Goal: Manage account settings

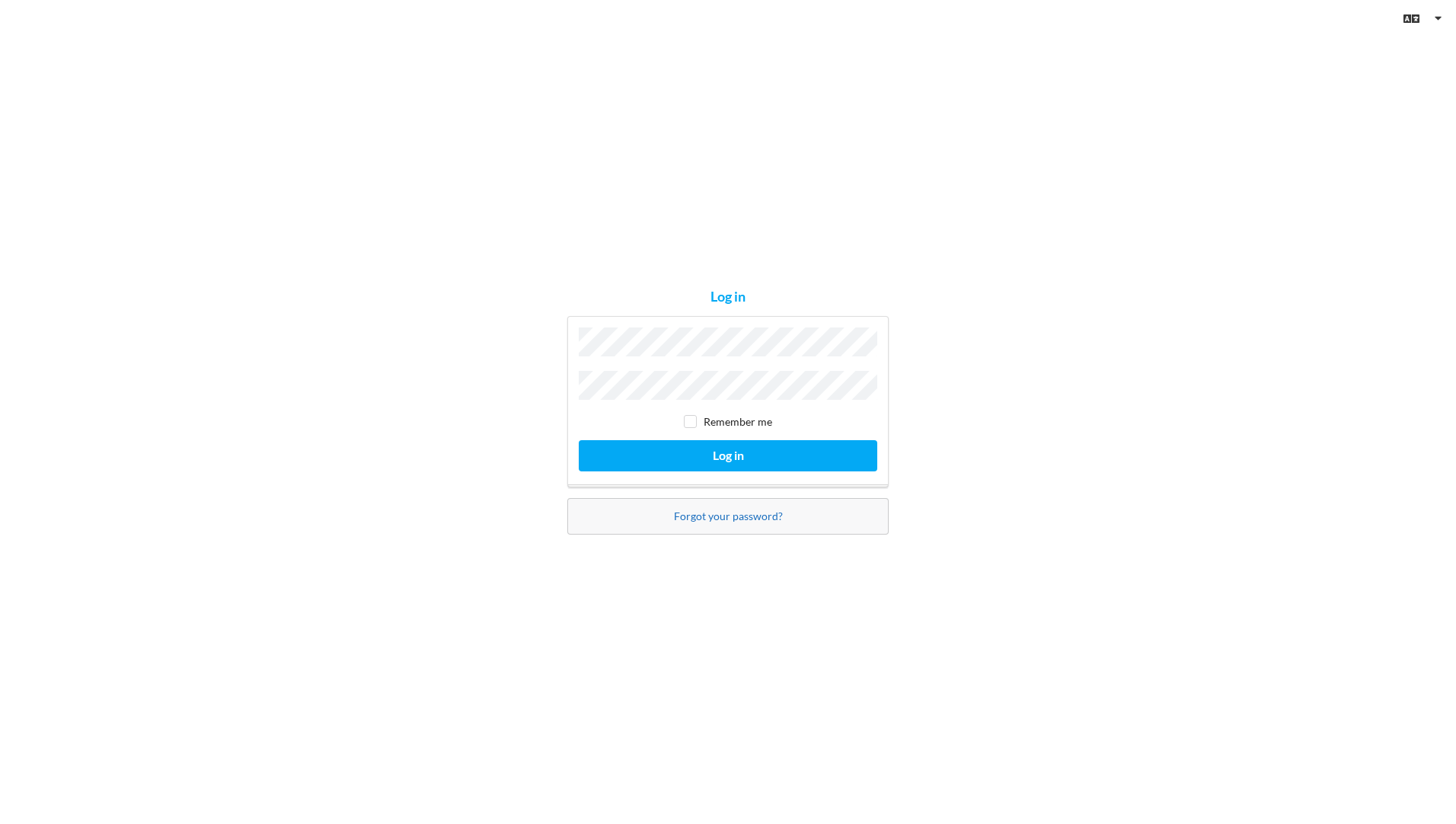
click at [706, 515] on link "Forgot your password?" at bounding box center [728, 516] width 109 height 13
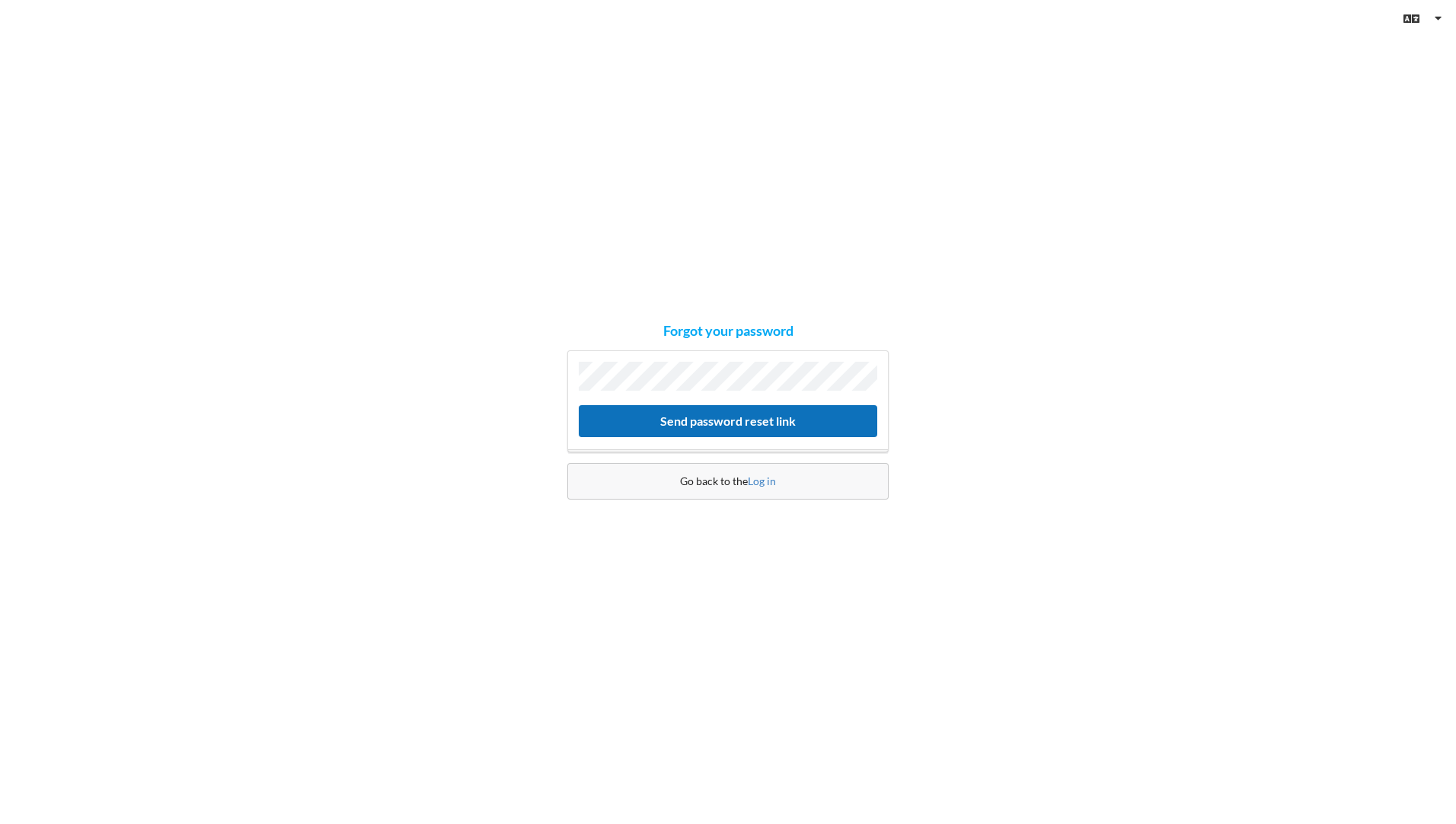
click at [697, 412] on button "Send password reset link" at bounding box center [728, 421] width 298 height 32
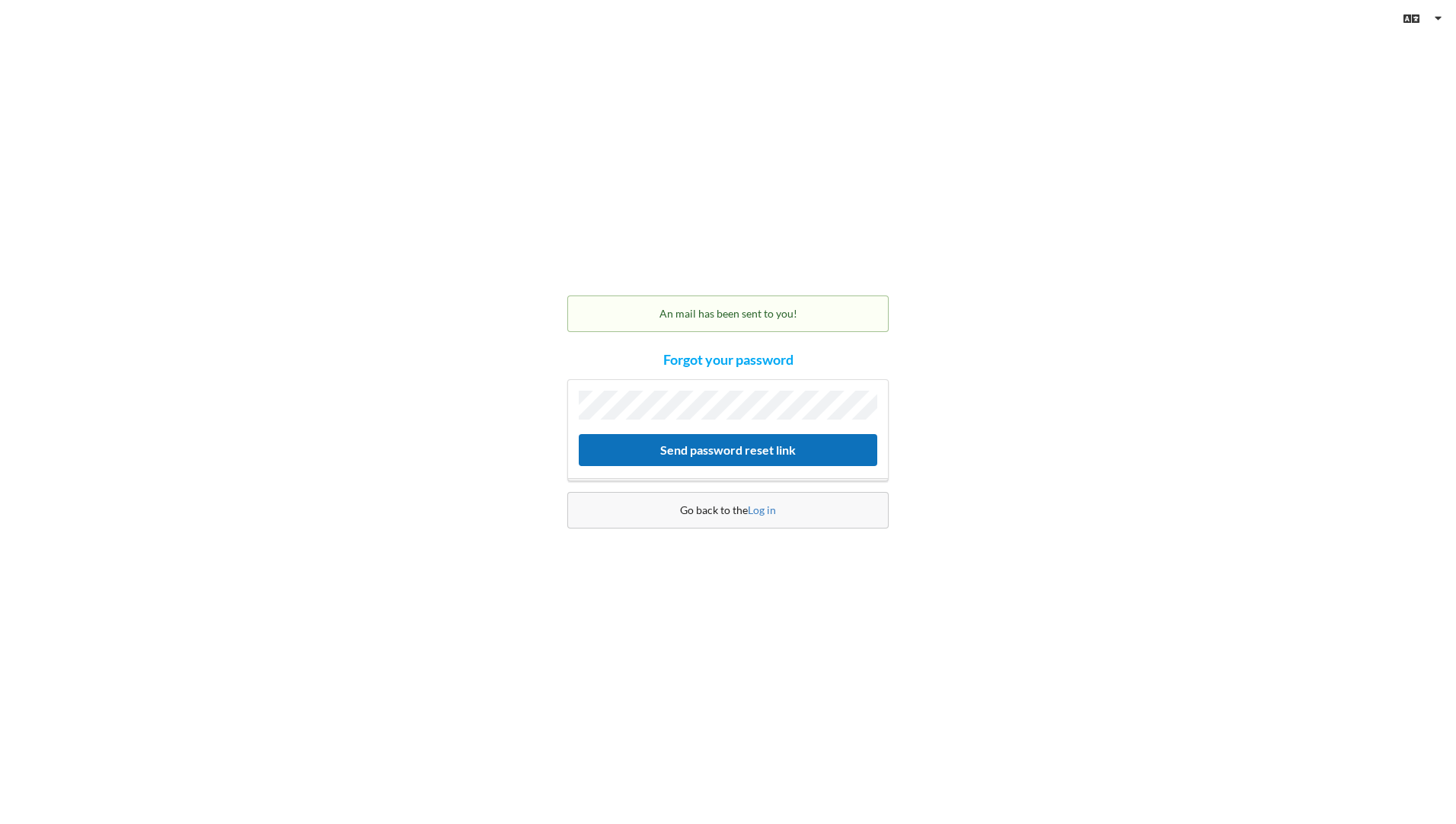
click at [725, 449] on button "Send password reset link" at bounding box center [728, 449] width 298 height 32
click at [740, 451] on button "Send password reset link" at bounding box center [728, 449] width 298 height 32
click at [716, 457] on button "Send password reset link" at bounding box center [728, 449] width 298 height 32
click at [763, 506] on link "Log in" at bounding box center [762, 510] width 28 height 13
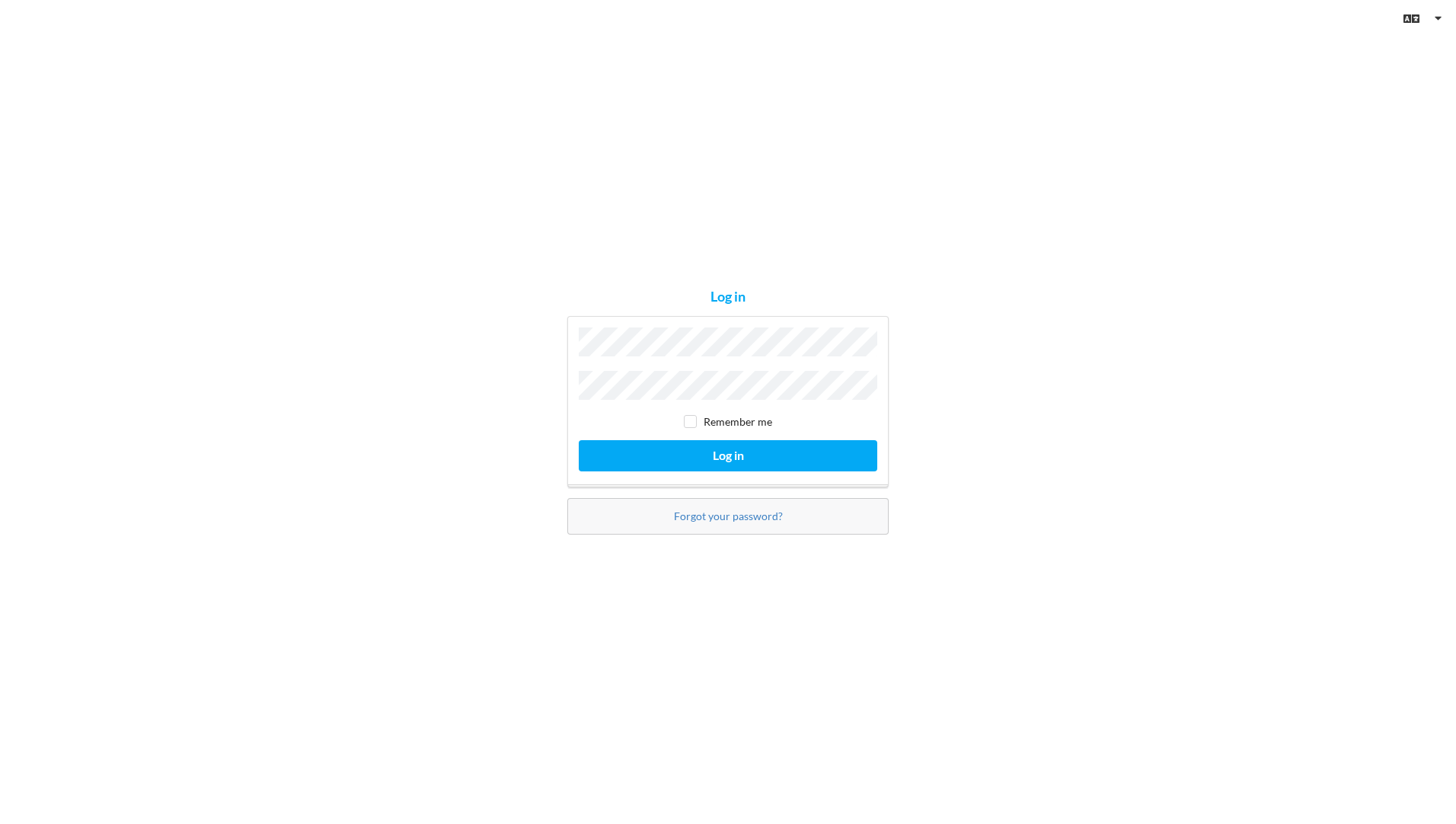
click at [579, 440] on button "Log in" at bounding box center [728, 456] width 298 height 32
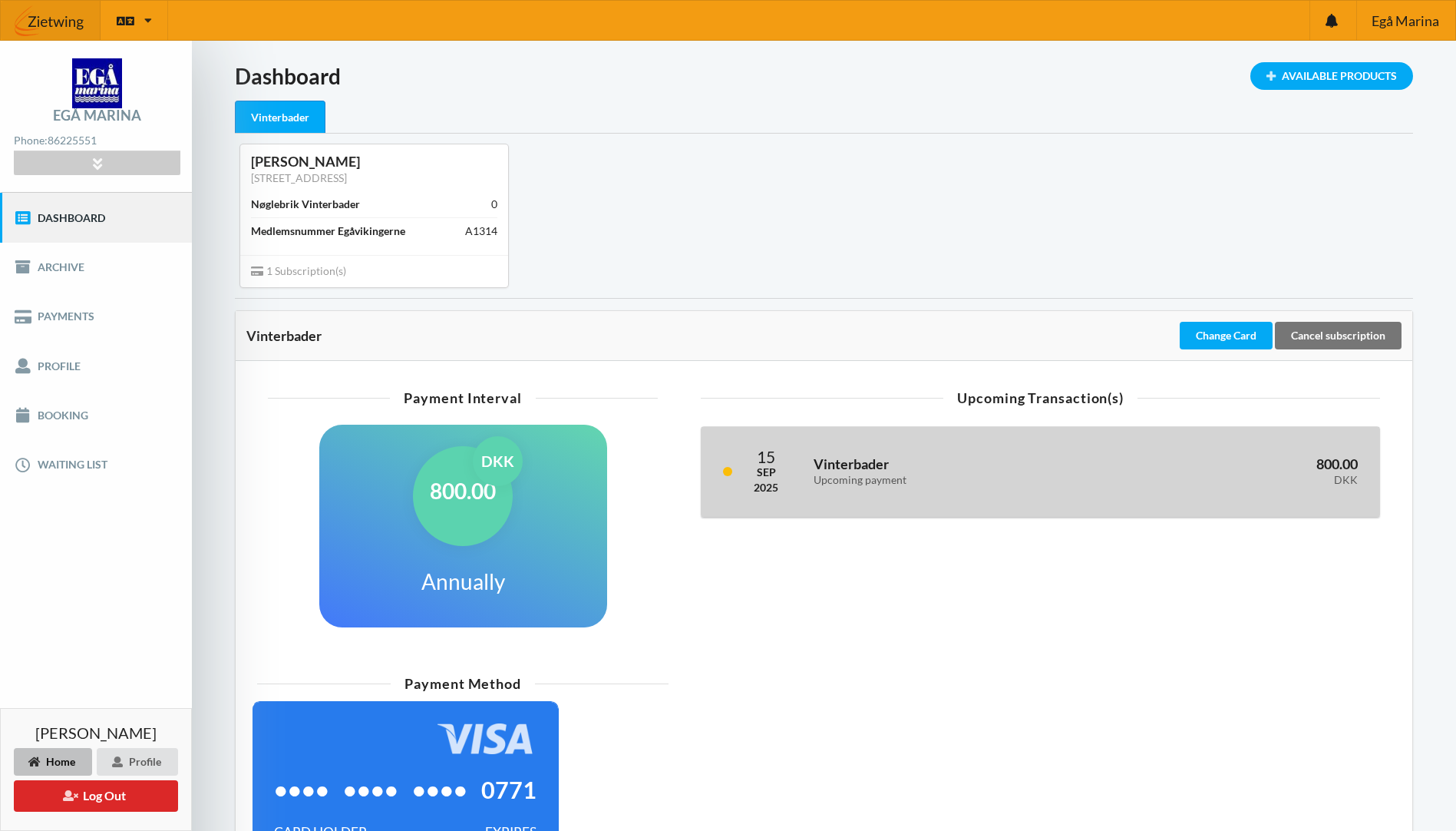
click at [847, 467] on h3 "Vinterbader Upcoming payment" at bounding box center [956, 470] width 287 height 31
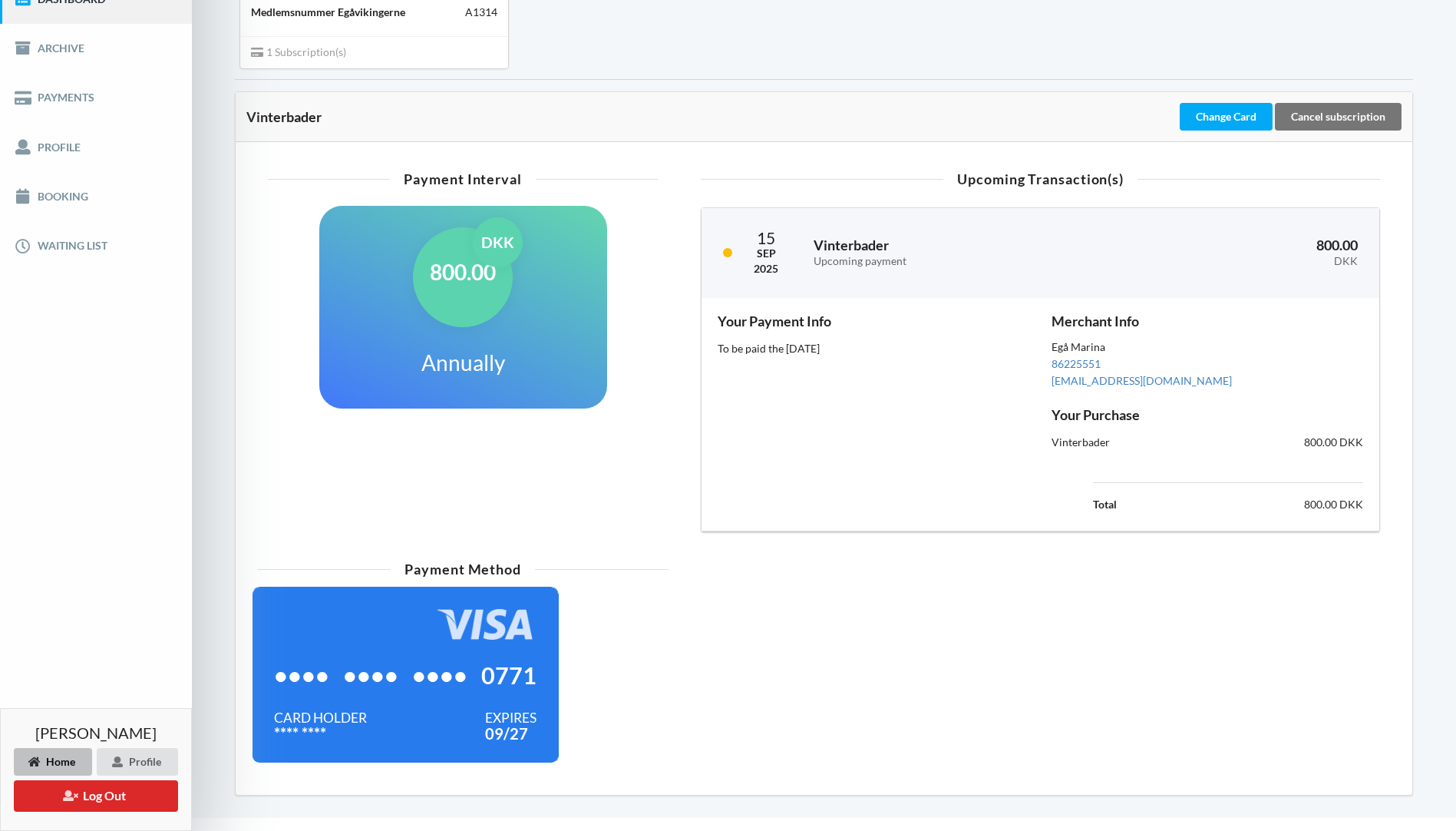
scroll to position [216, 0]
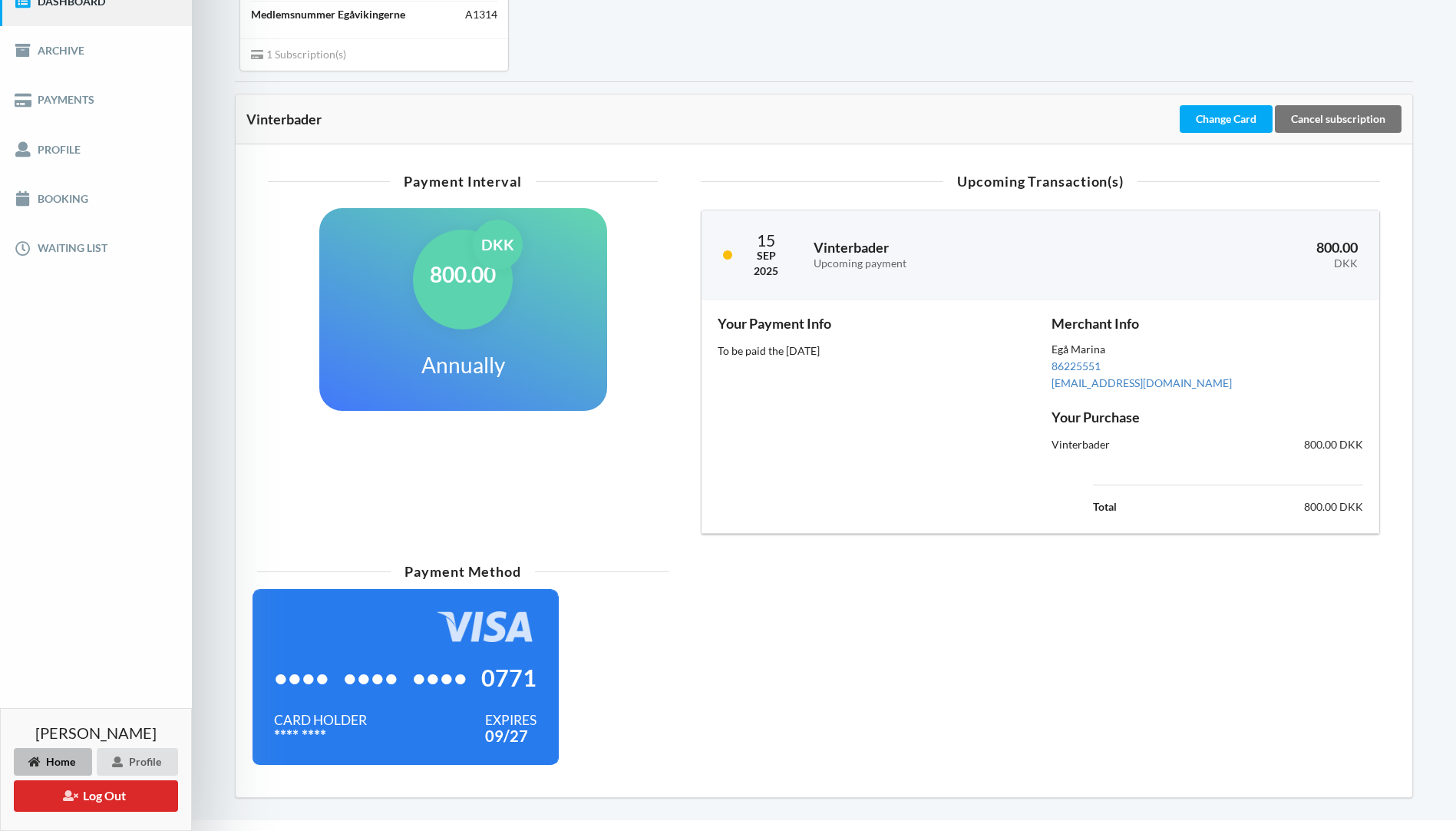
click at [500, 651] on div "•••• •••• •••• 0771" at bounding box center [404, 677] width 262 height 70
click at [317, 725] on div "Card Holder" at bounding box center [320, 720] width 93 height 15
click at [1250, 115] on div "Change Card" at bounding box center [1226, 119] width 93 height 28
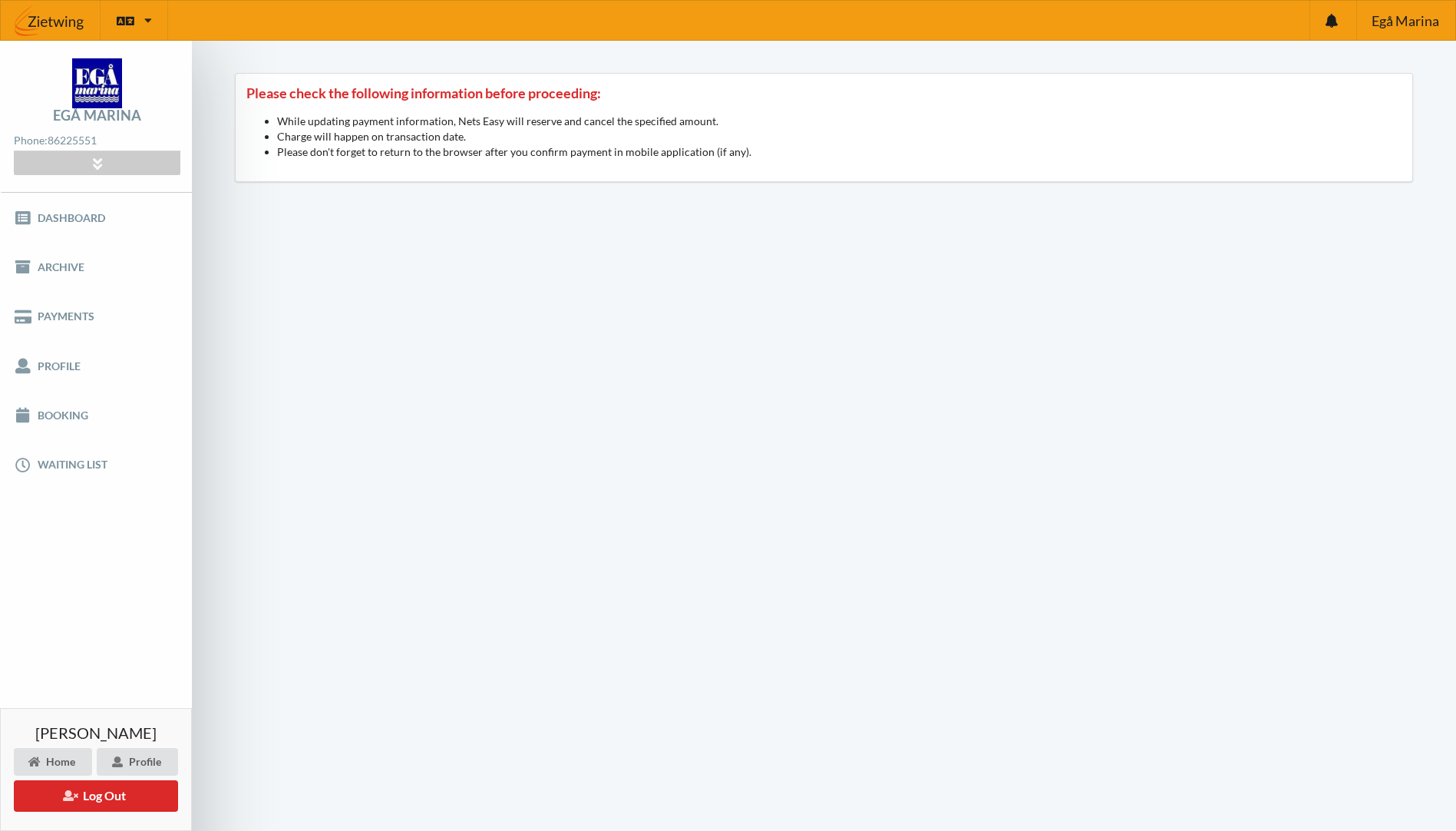
scroll to position [203, 0]
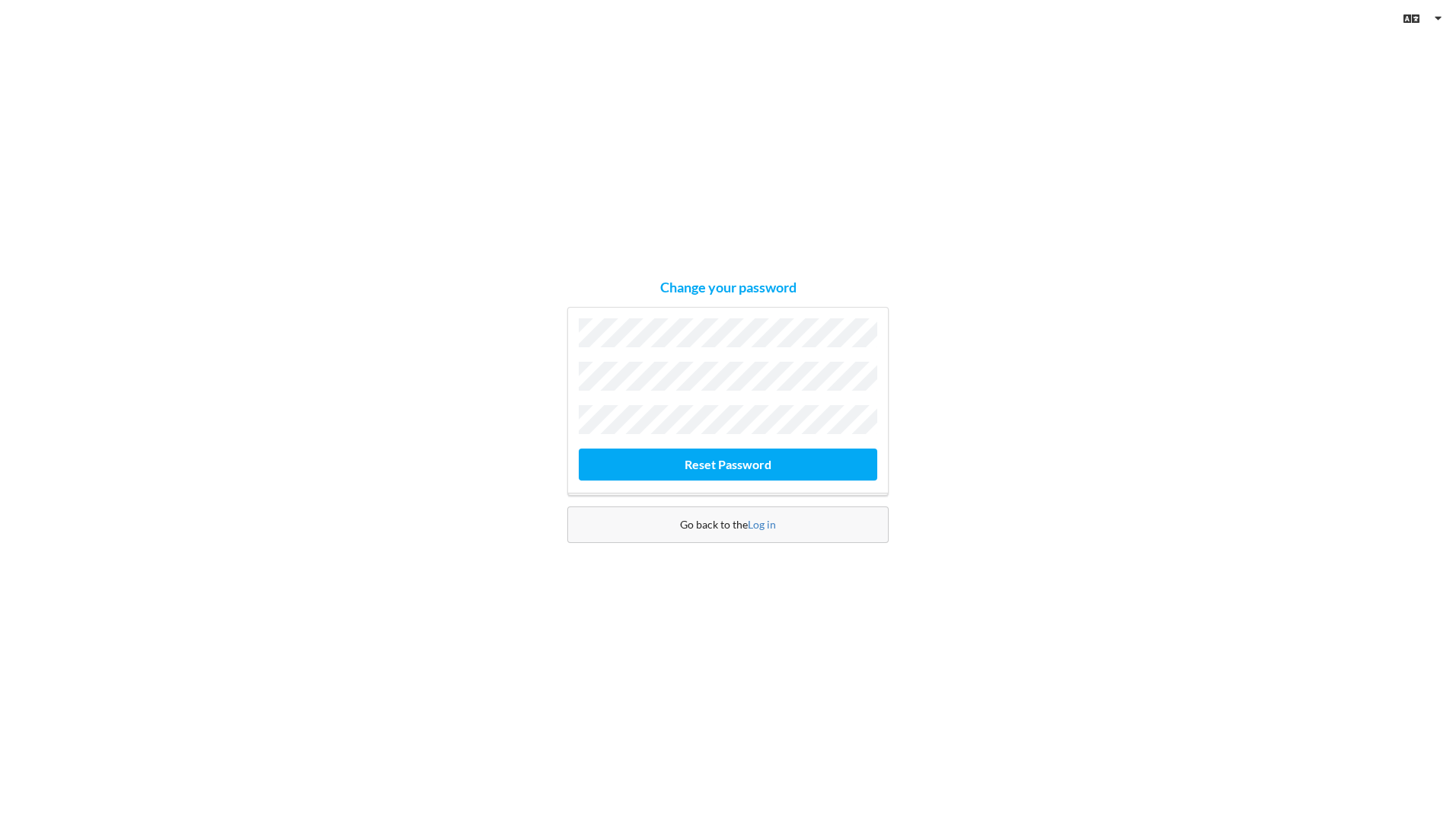
click at [579, 449] on button "Reset Password" at bounding box center [728, 464] width 298 height 32
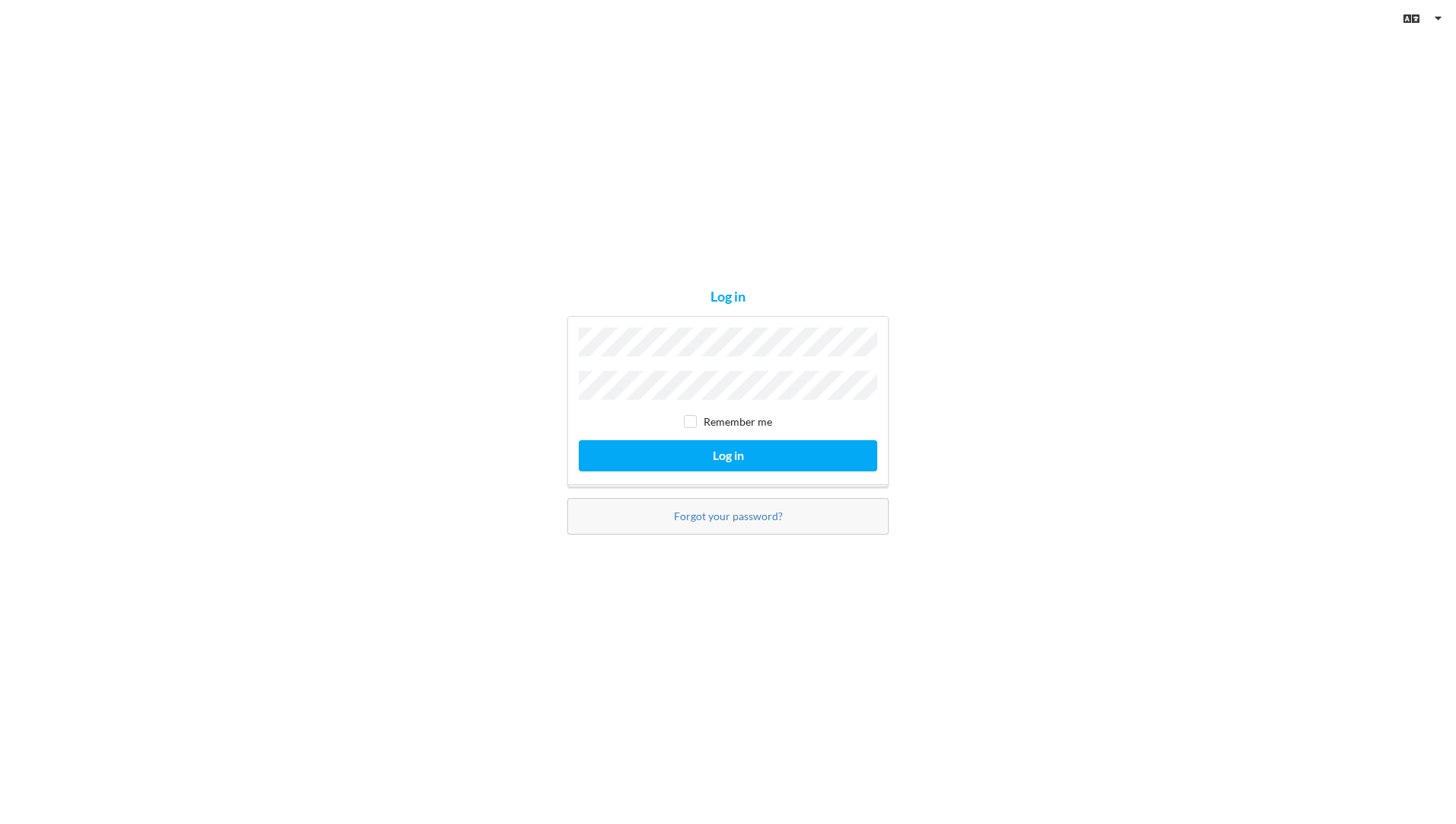
click at [579, 440] on button "Log in" at bounding box center [728, 456] width 298 height 32
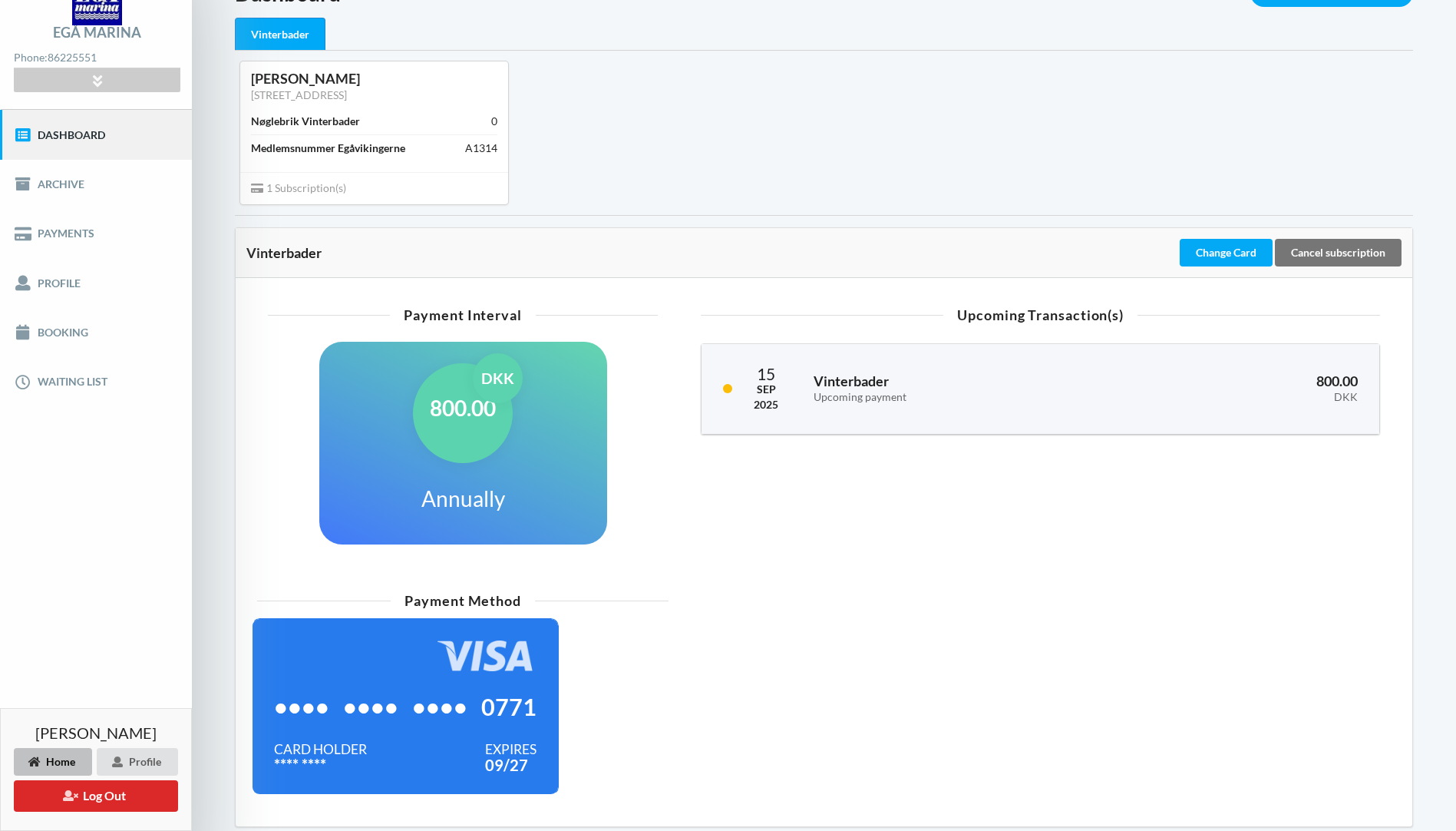
scroll to position [147, 0]
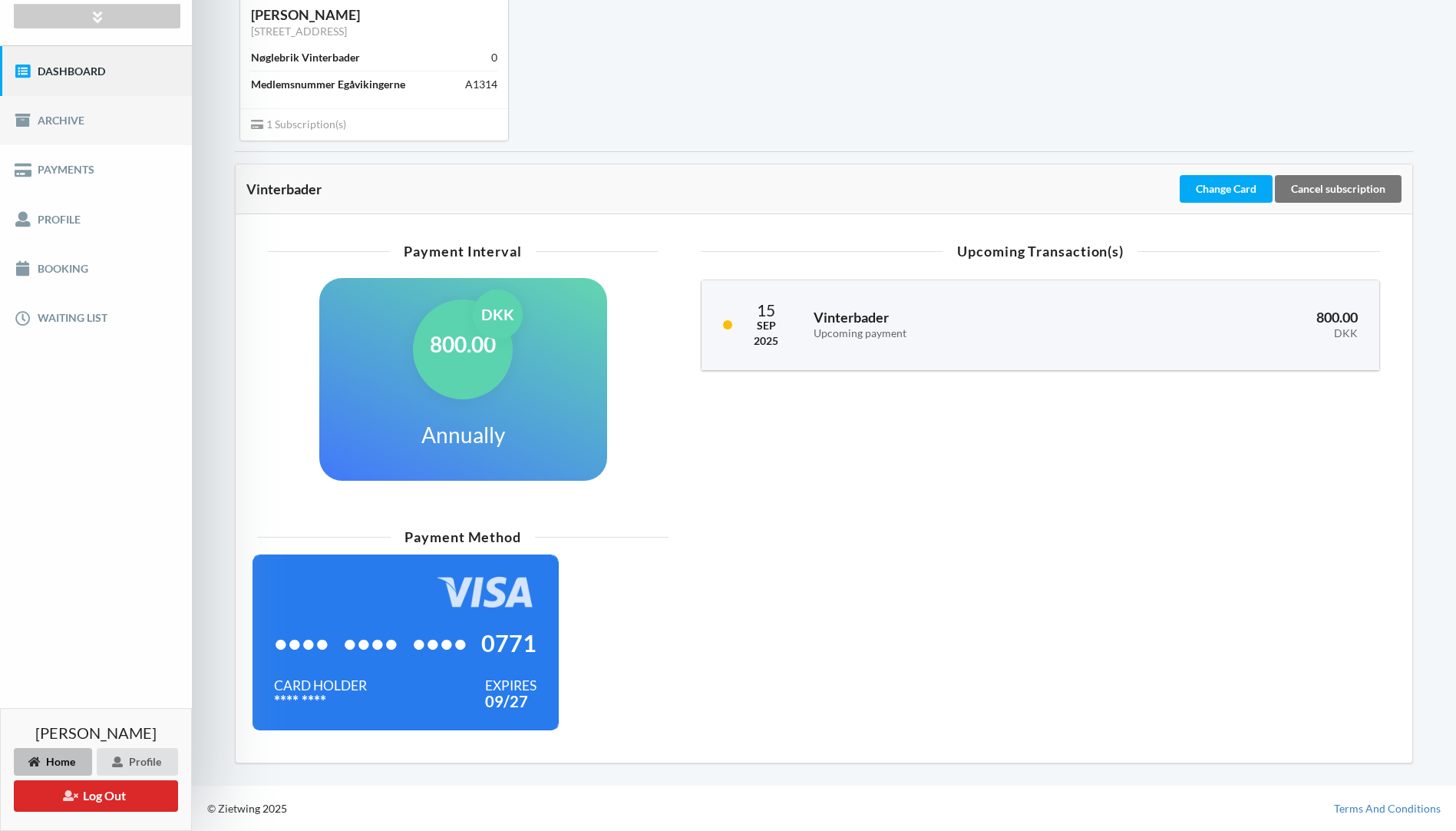
click at [74, 119] on link "Archive" at bounding box center [95, 121] width 192 height 49
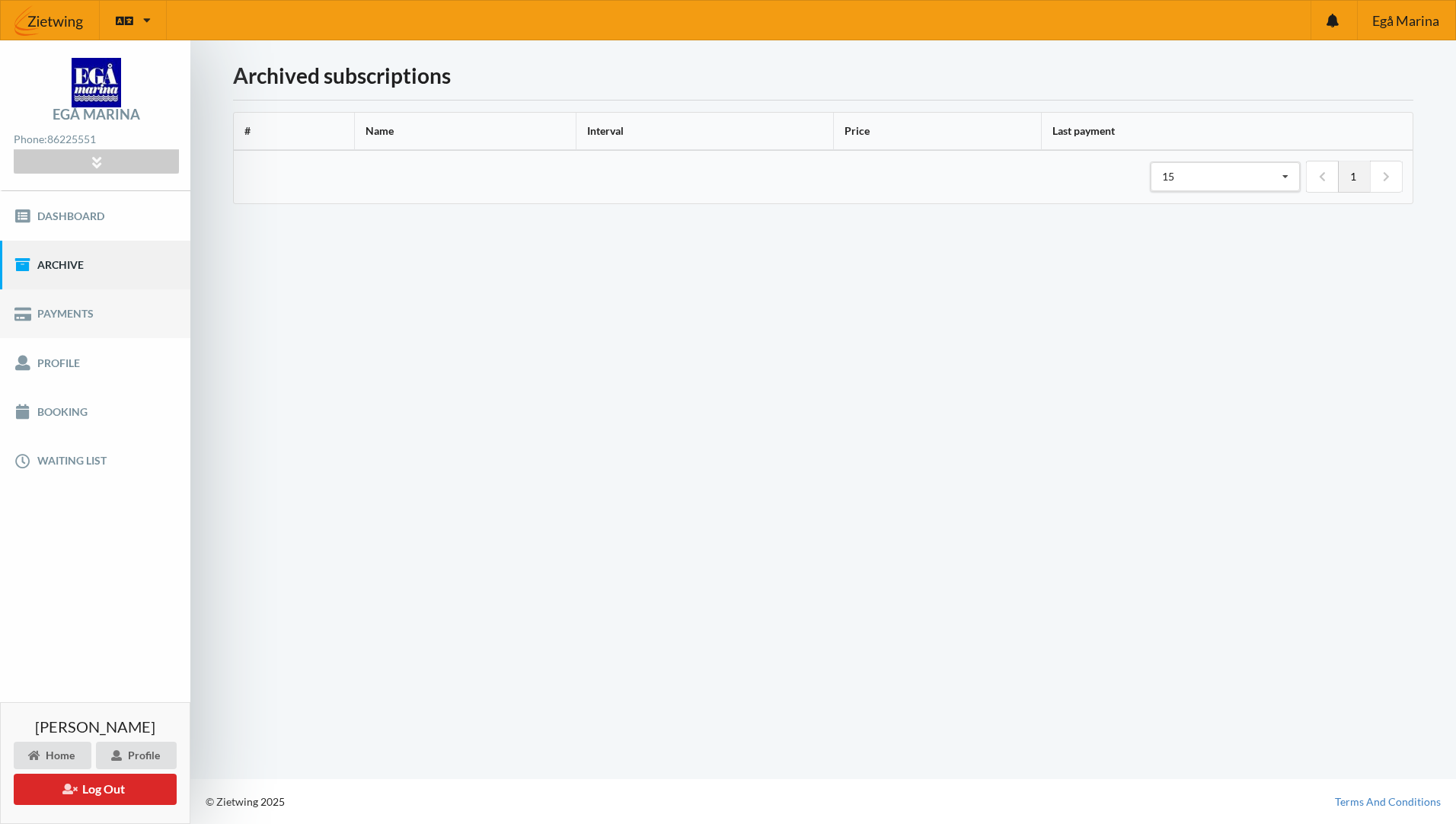
click at [55, 310] on link "Payments" at bounding box center [95, 313] width 190 height 49
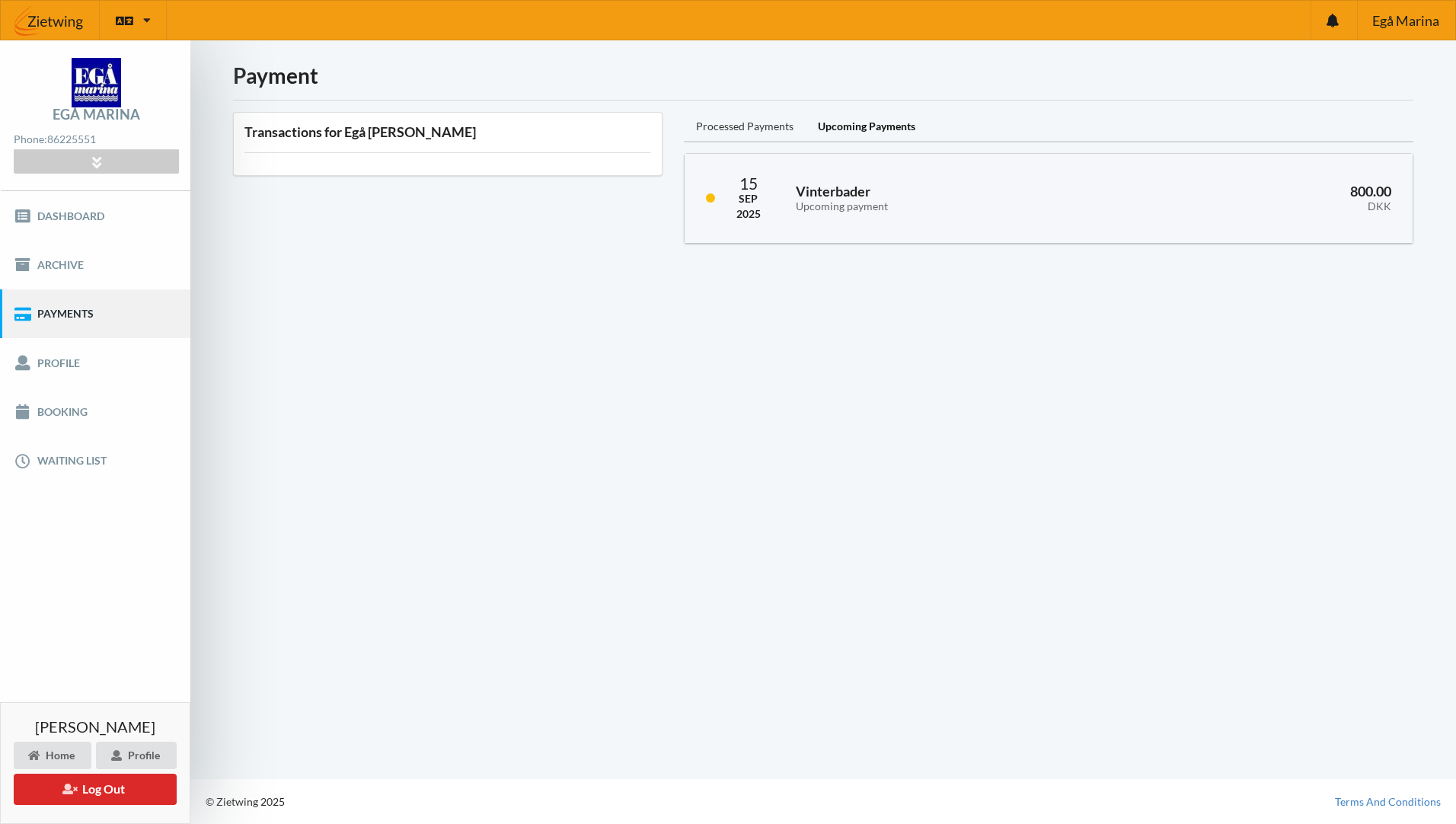
click at [755, 131] on div "Processed Payments" at bounding box center [745, 127] width 122 height 31
click at [871, 125] on div "Upcoming Payments" at bounding box center [867, 127] width 122 height 31
click at [64, 420] on link "Booking" at bounding box center [95, 411] width 190 height 49
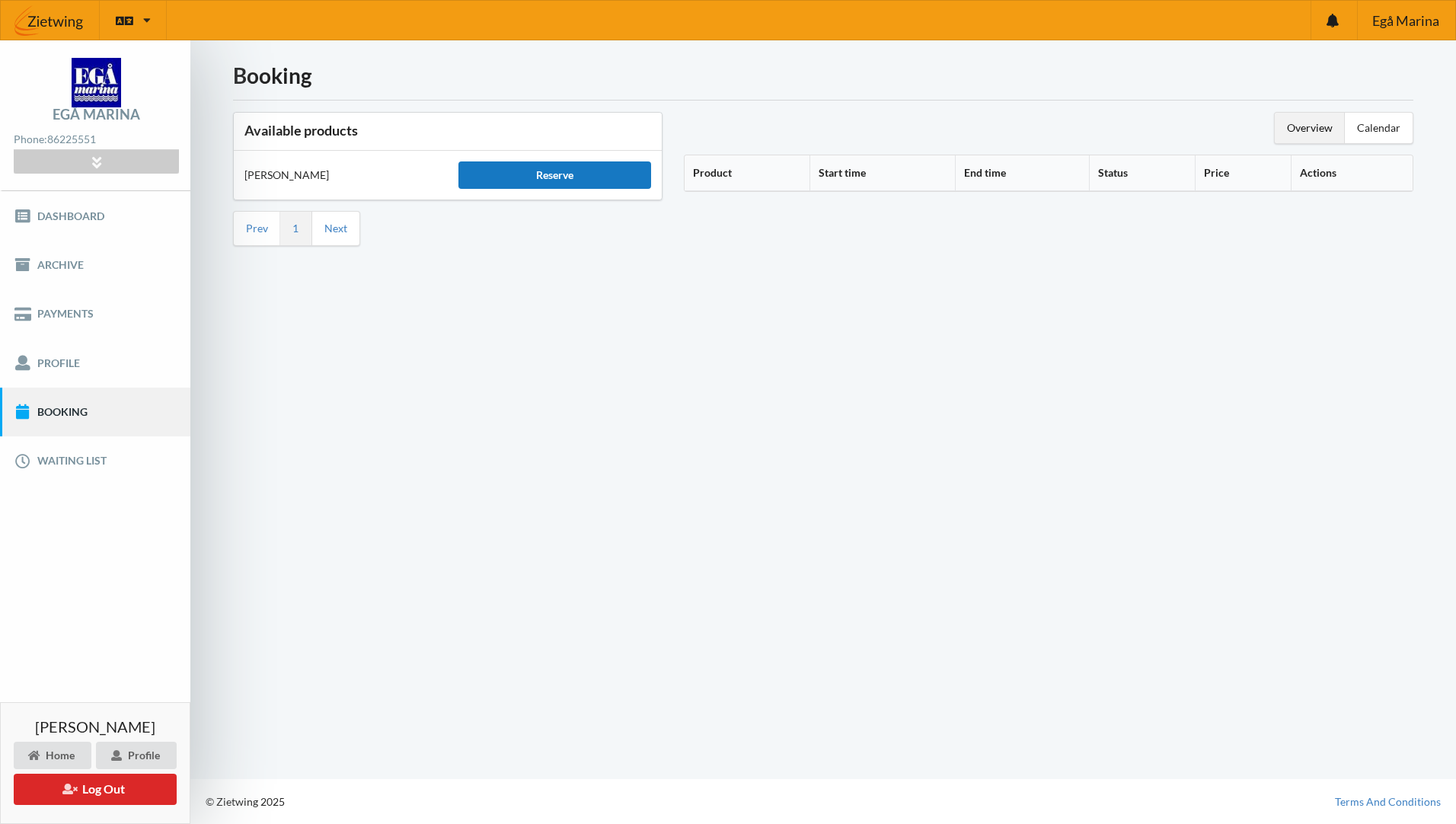
click at [557, 175] on div "Reserve" at bounding box center [555, 174] width 193 height 27
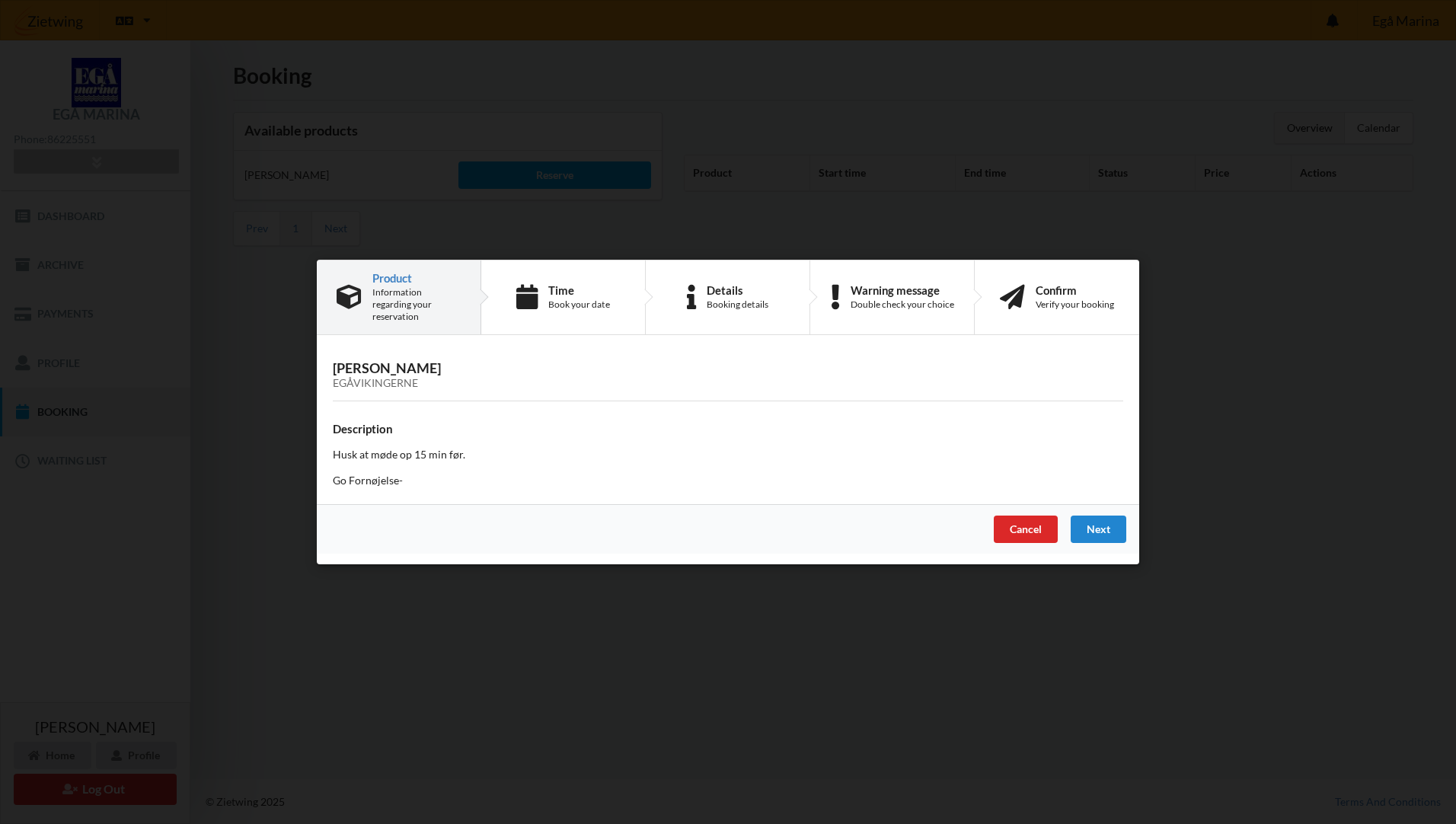
click at [1227, 336] on div "Handelsbetingelser Ved at benytte dig af Virksomhedens juridiske navn services …" at bounding box center [728, 412] width 1456 height 824
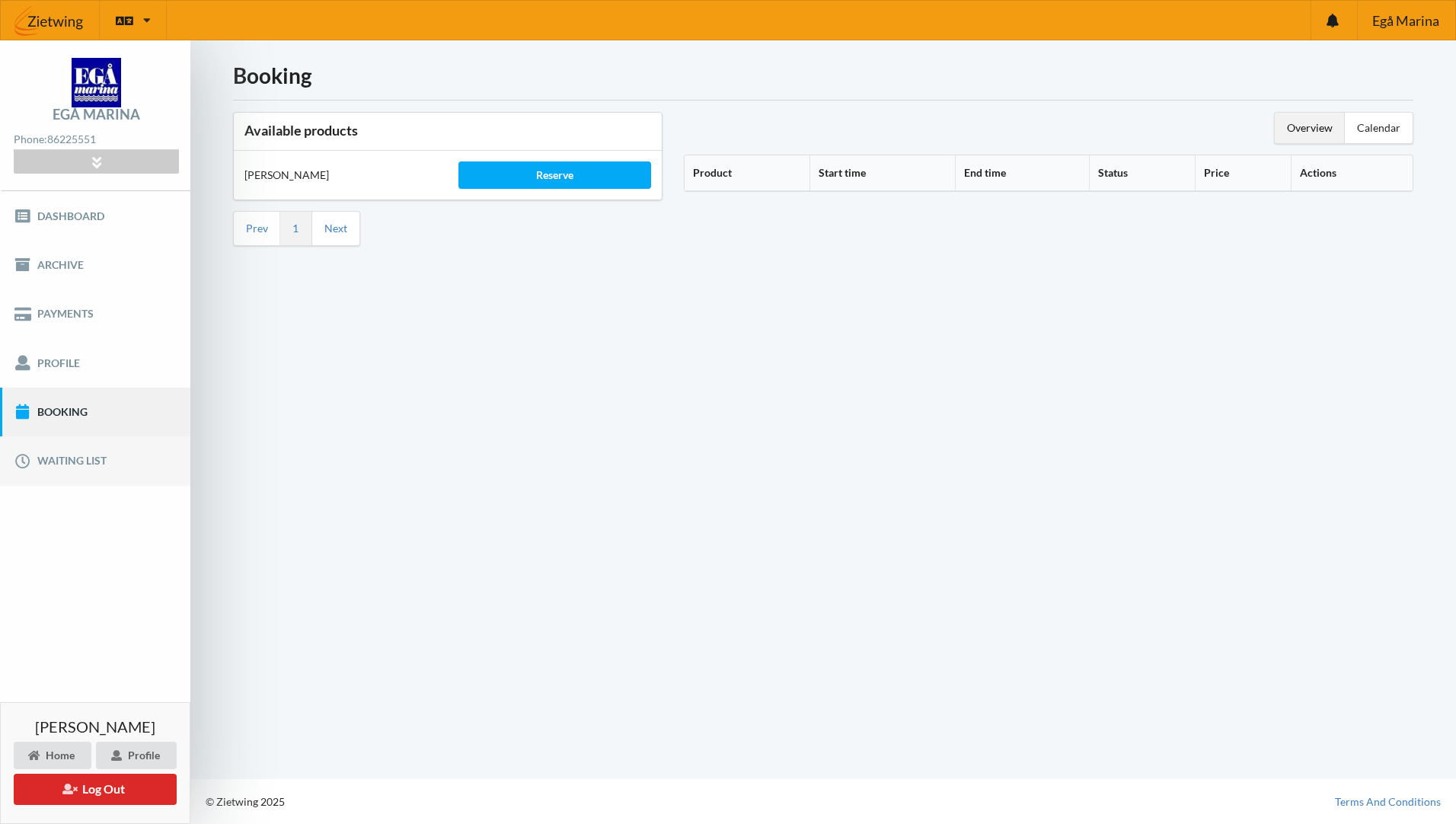
click at [66, 457] on link "Waiting list" at bounding box center [95, 460] width 190 height 49
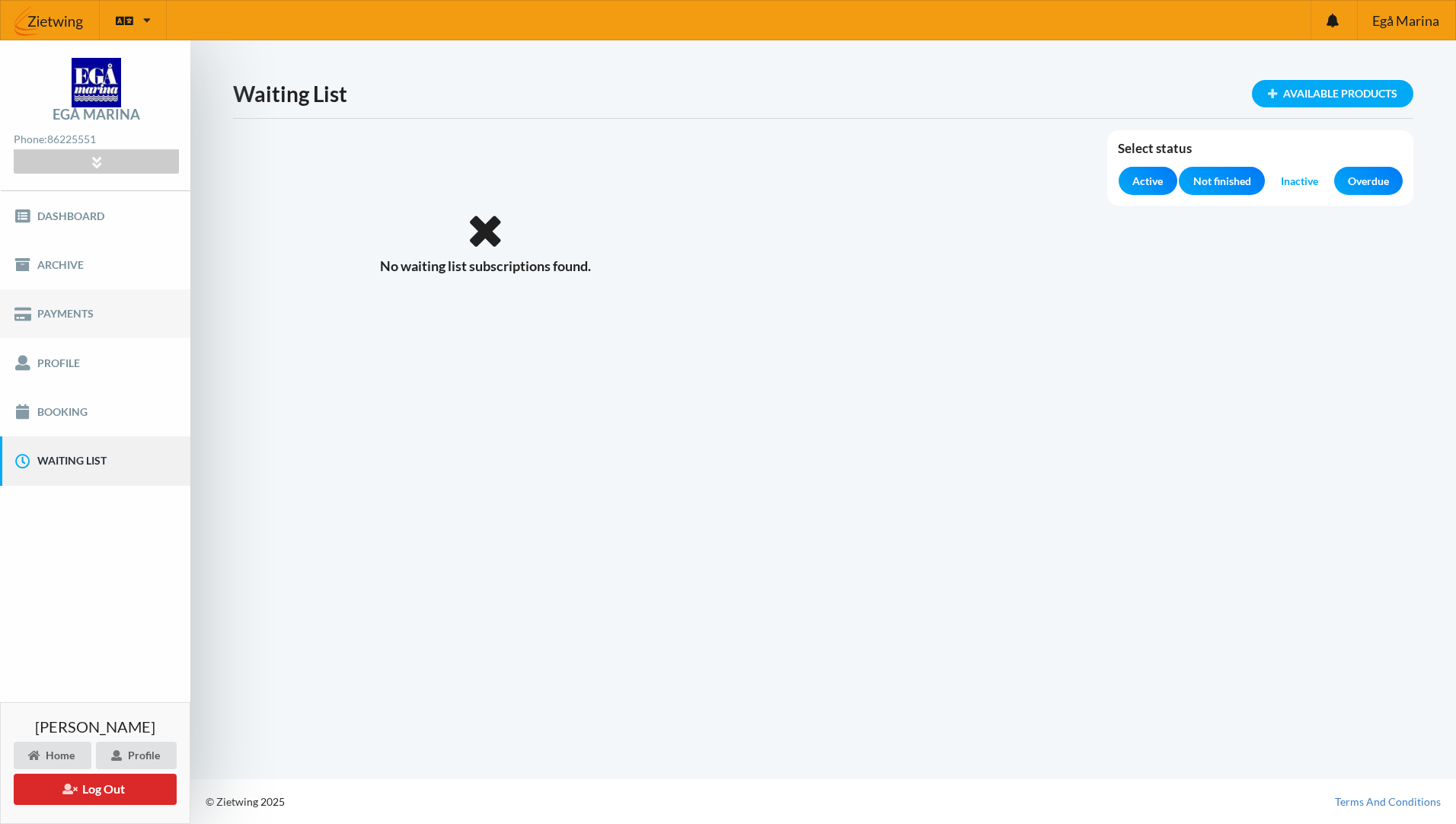
click at [60, 314] on link "Payments" at bounding box center [95, 313] width 190 height 49
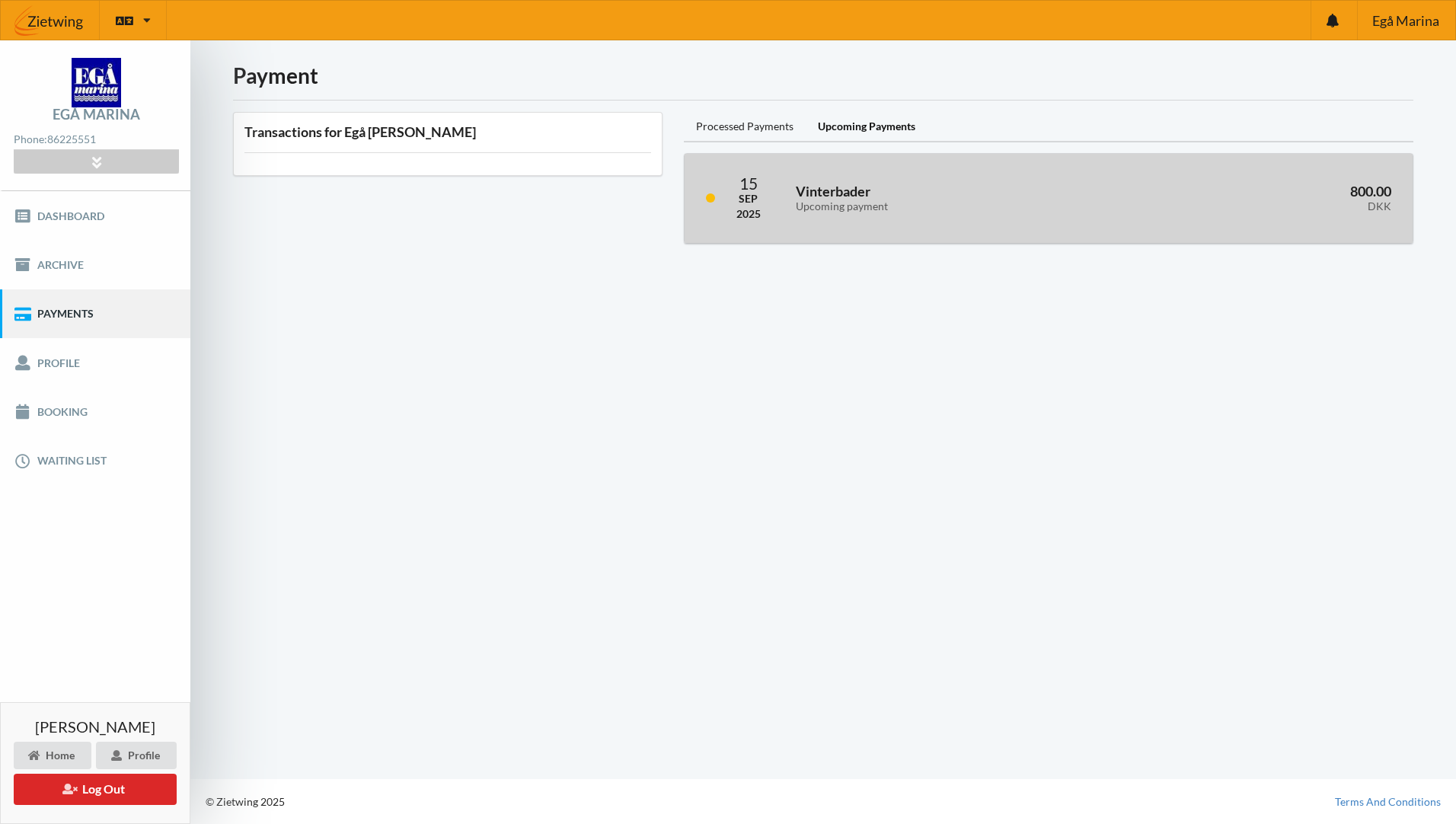
click at [856, 191] on h3 "Vinterbader Upcoming payment" at bounding box center [952, 198] width 313 height 31
